Goal: Information Seeking & Learning: Learn about a topic

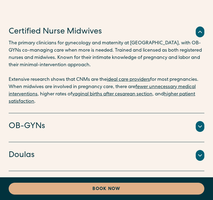
scroll to position [2193, 0]
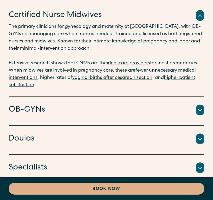
click at [36, 104] on h4 "OB-GYNs" at bounding box center [27, 109] width 37 height 11
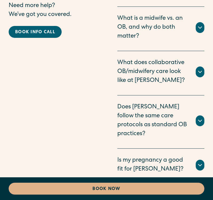
scroll to position [3707, 0]
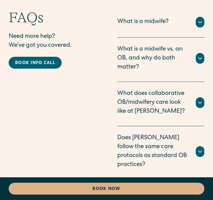
click at [142, 90] on div "What does collaborative OB/midwifery care look like at [PERSON_NAME]?" at bounding box center [153, 103] width 72 height 27
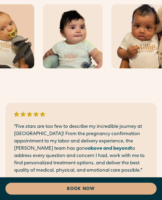
scroll to position [436, 0]
